Goal: Transaction & Acquisition: Purchase product/service

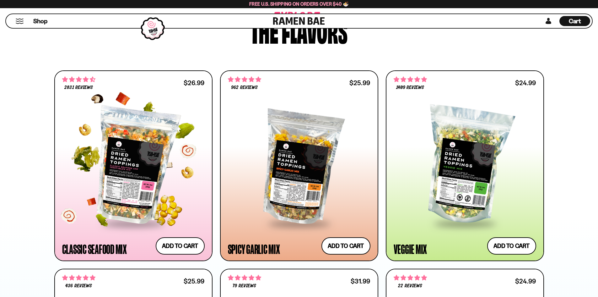
scroll to position [314, 0]
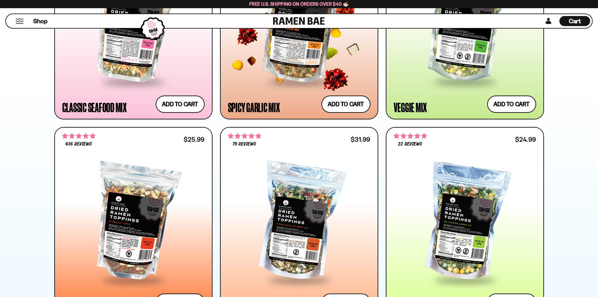
scroll to position [377, 0]
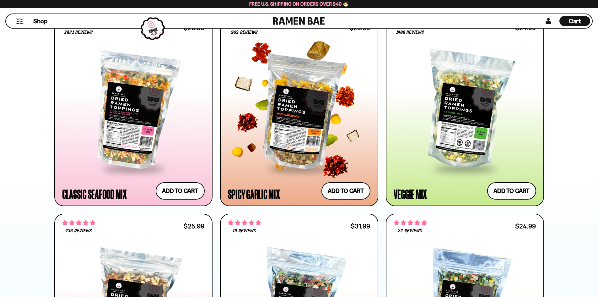
click at [293, 104] on div at bounding box center [299, 110] width 143 height 114
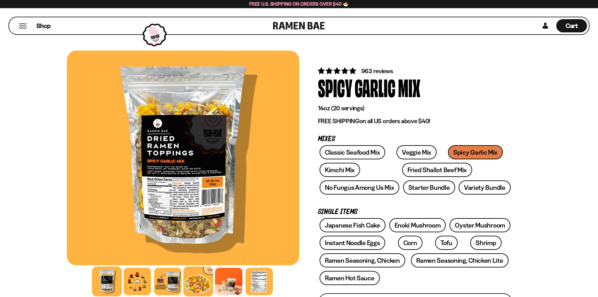
click at [198, 285] on div at bounding box center [198, 281] width 30 height 30
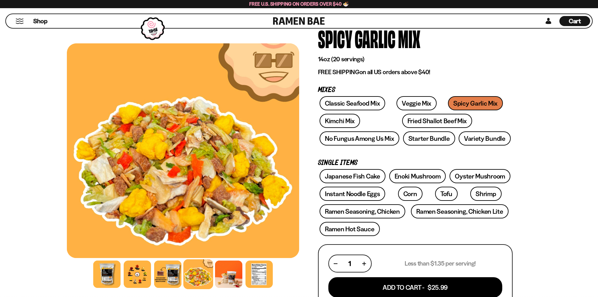
scroll to position [66, 0]
